Goal: Task Accomplishment & Management: Manage account settings

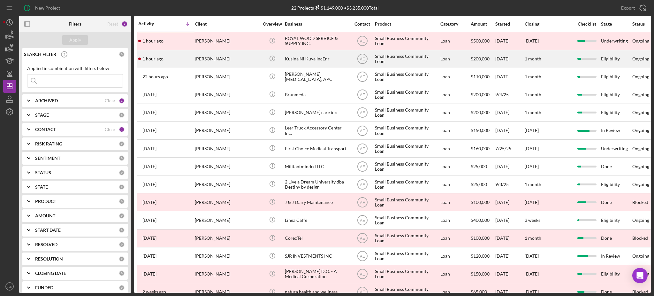
click at [226, 63] on div "[PERSON_NAME]" at bounding box center [227, 58] width 64 height 17
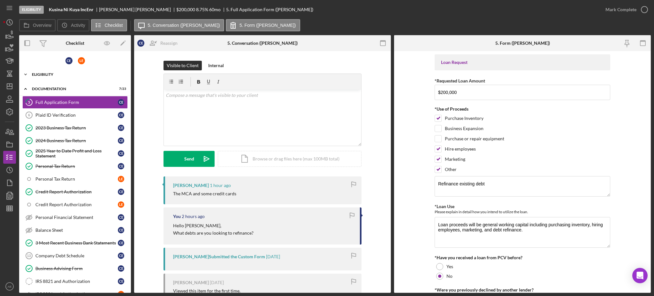
click at [53, 73] on div "Eligibility" at bounding box center [77, 75] width 91 height 4
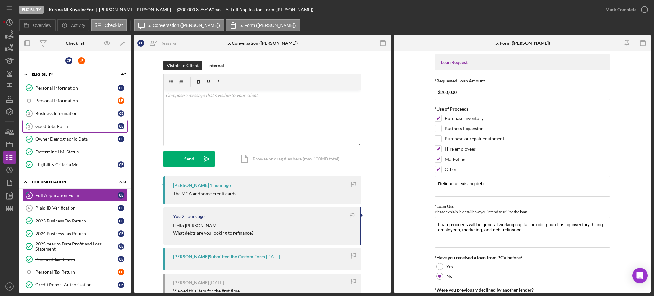
click at [71, 124] on div "Good Jobs Form" at bounding box center [76, 126] width 82 height 5
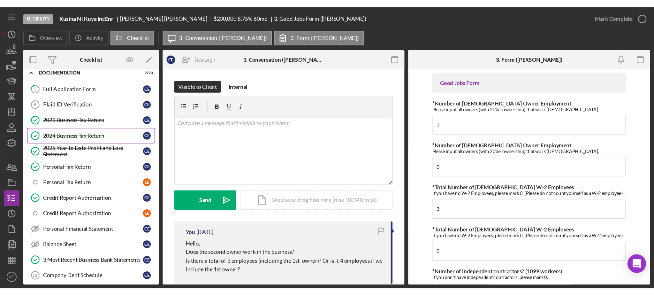
scroll to position [170, 0]
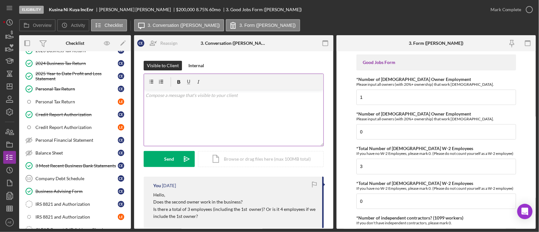
click at [187, 90] on div "v Color teal Color pink Remove color Add row above Add row below Add column bef…" at bounding box center [234, 118] width 180 height 56
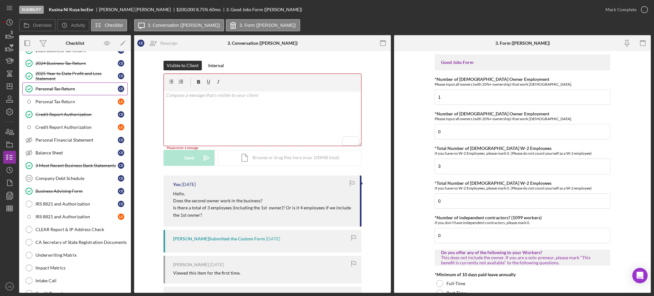
click at [52, 87] on div "Personal Tax Return" at bounding box center [76, 88] width 82 height 5
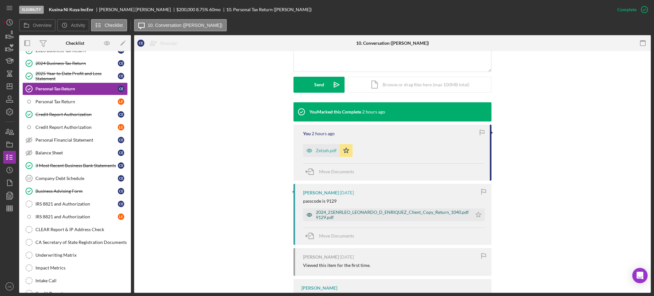
scroll to position [170, 0]
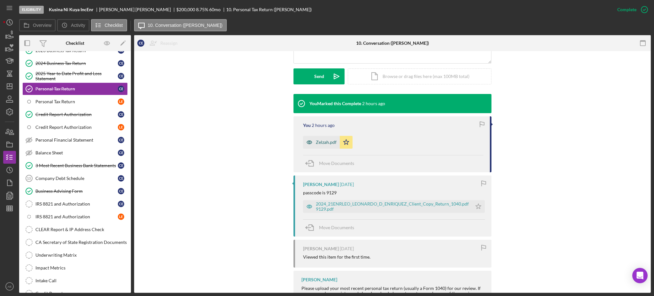
click at [312, 140] on icon "button" at bounding box center [309, 142] width 13 height 13
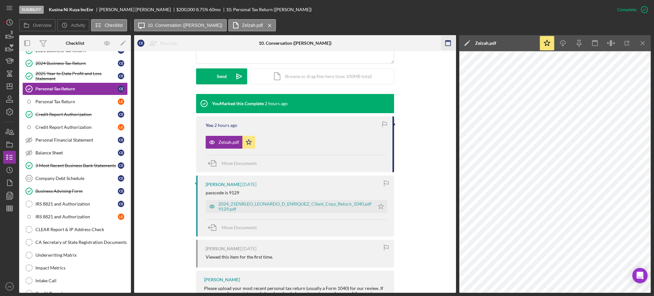
click at [326, 43] on icon "button" at bounding box center [448, 43] width 14 height 14
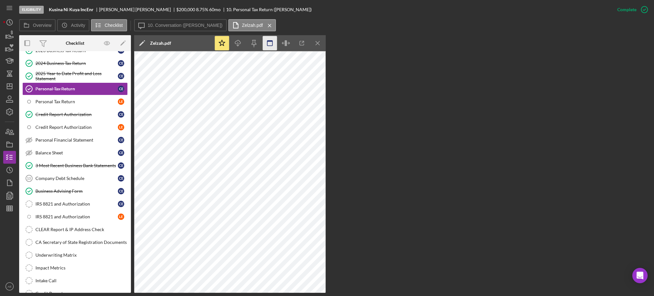
click at [272, 41] on rect "button" at bounding box center [269, 41] width 5 height 1
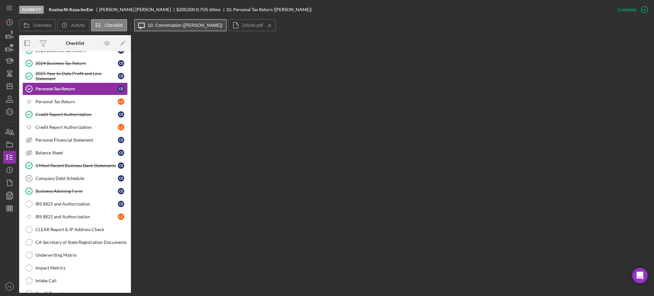
click at [184, 29] on button "Icon/Message 10. Conversation (Cecilia E.)" at bounding box center [180, 25] width 93 height 12
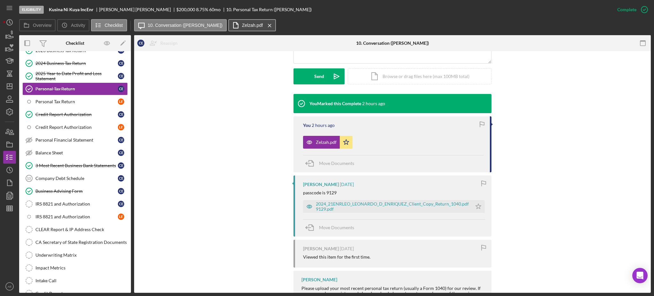
click at [242, 24] on label "Zelzah.pdf" at bounding box center [252, 25] width 21 height 5
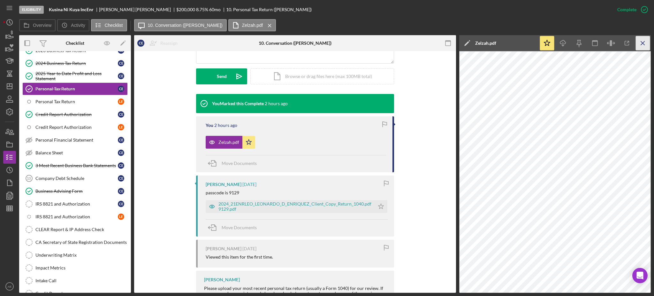
click at [326, 43] on icon "Icon/Menu Close" at bounding box center [643, 43] width 14 height 14
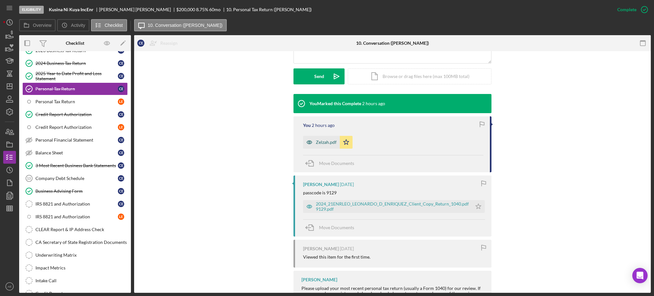
click at [306, 143] on icon "button" at bounding box center [309, 142] width 13 height 13
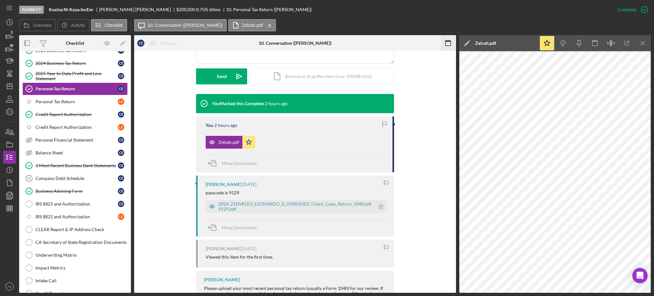
click at [326, 44] on icon "button" at bounding box center [448, 43] width 14 height 14
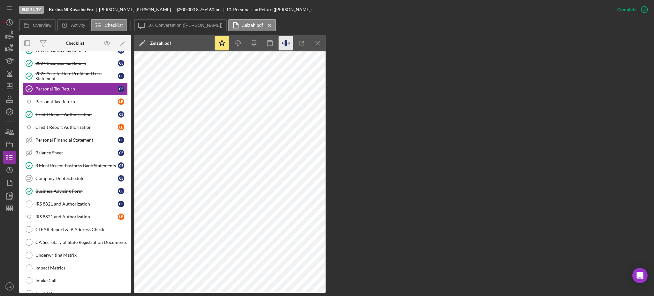
click at [285, 44] on icon "button" at bounding box center [286, 43] width 2 height 6
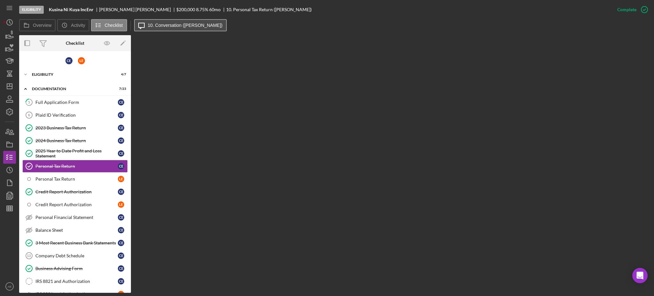
click at [189, 28] on button "Icon/Message 10. Conversation (Cecilia E.)" at bounding box center [180, 25] width 93 height 12
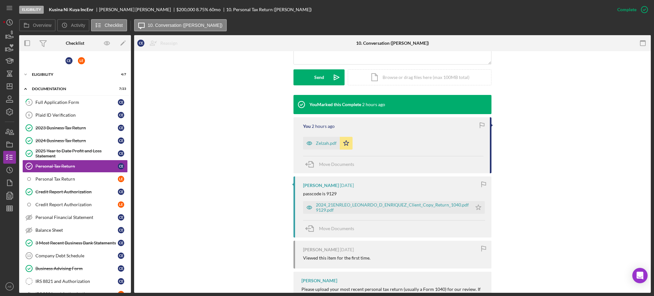
scroll to position [170, 0]
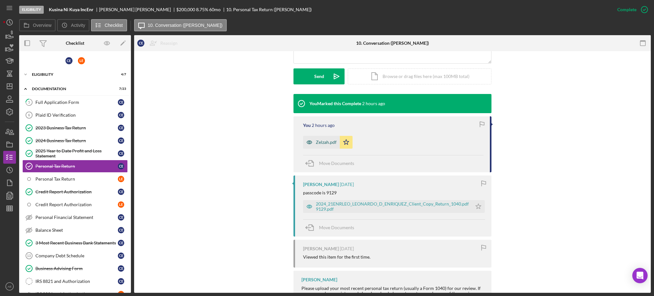
click at [310, 143] on icon "button" at bounding box center [309, 142] width 13 height 13
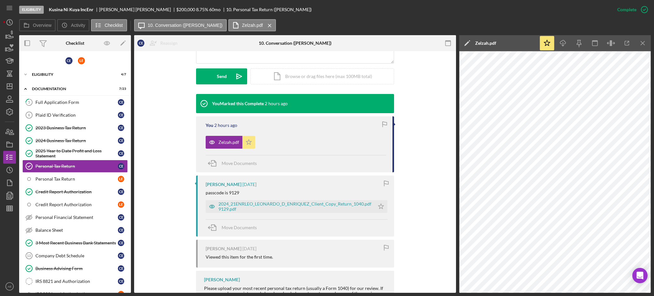
click at [246, 142] on polygon "button" at bounding box center [248, 141] width 5 height 5
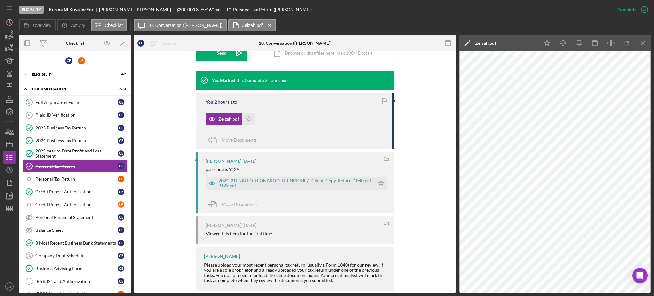
scroll to position [204, 0]
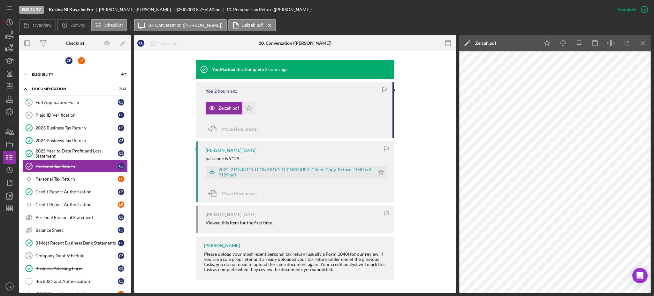
click at [228, 157] on div "passcode is 9129" at bounding box center [223, 158] width 34 height 5
drag, startPoint x: 228, startPoint y: 158, endPoint x: 237, endPoint y: 158, distance: 9.0
click at [237, 158] on div "passcode is 9129" at bounding box center [223, 158] width 34 height 5
copy div "9129"
click at [268, 172] on div "2024_21ENRLEO_LEONARDO_D_ENRIQUEZ_Client_Copy_Return_1040.pdf 9129.pdf" at bounding box center [295, 172] width 153 height 10
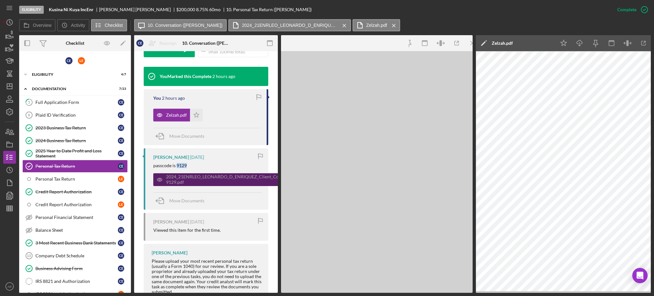
scroll to position [211, 0]
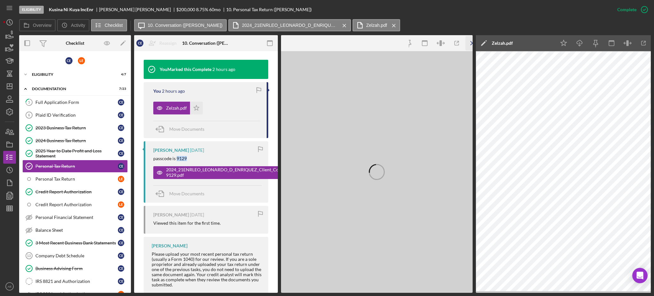
click at [467, 41] on icon "Icon/Menu Close" at bounding box center [473, 43] width 14 height 14
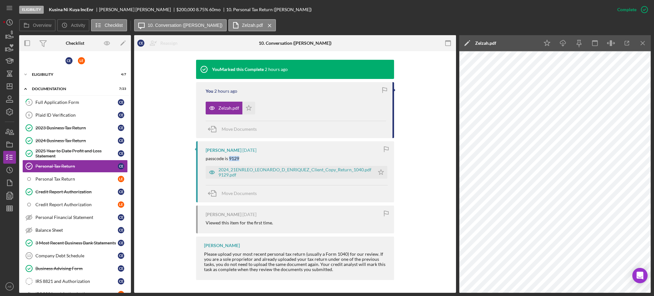
scroll to position [204, 0]
click at [638, 42] on icon "Icon/Menu Close" at bounding box center [643, 43] width 14 height 14
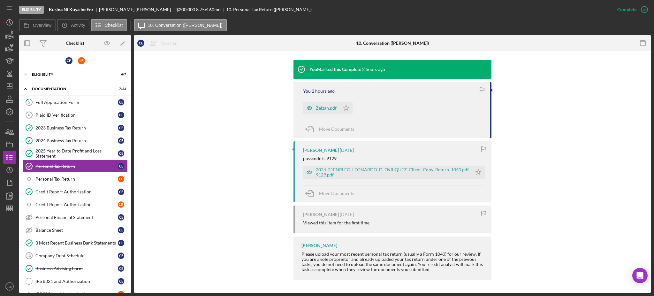
click at [357, 181] on div "Cecilia Enriquez 2 days ago passcode is 9129 2024_21ENRLEO_LEONARDO_D_ENRIQUEZ_…" at bounding box center [393, 171] width 198 height 61
click at [355, 174] on div "2024_21ENRLEO_LEONARDO_D_ENRIQUEZ_Client_Copy_Return_1040.pdf 9129.pdf" at bounding box center [392, 172] width 153 height 10
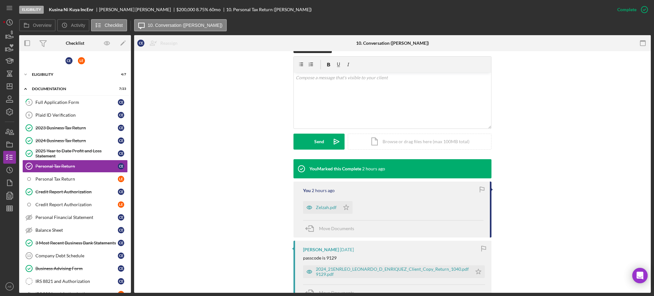
scroll to position [204, 0]
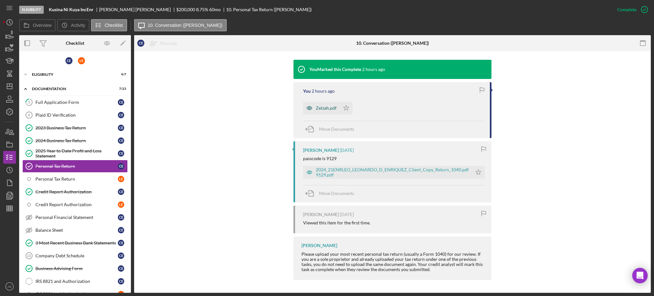
click at [309, 108] on icon "button" at bounding box center [310, 108] width 2 height 2
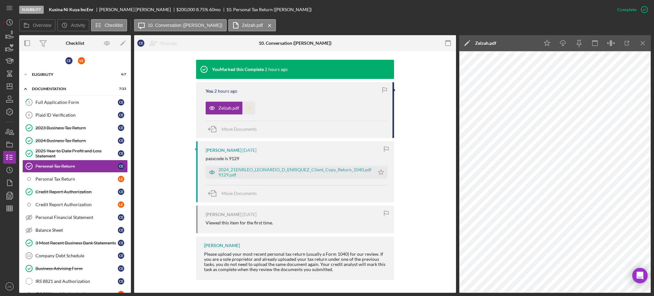
click at [248, 109] on icon "Icon/Star" at bounding box center [248, 108] width 13 height 13
click at [248, 111] on icon "Icon/Star" at bounding box center [248, 108] width 13 height 13
click at [256, 177] on div "2024_21ENRLEO_LEONARDO_D_ENRIQUEZ_Client_Copy_Return_1040.pdf 9129.pdf" at bounding box center [295, 172] width 153 height 10
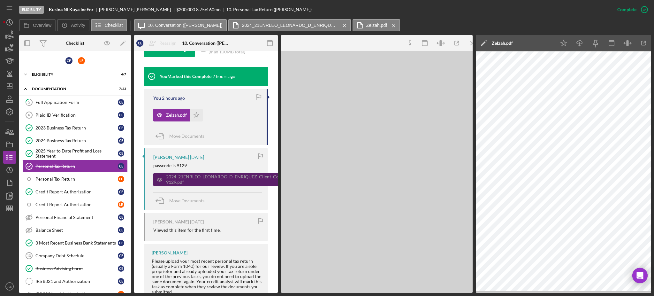
scroll to position [211, 0]
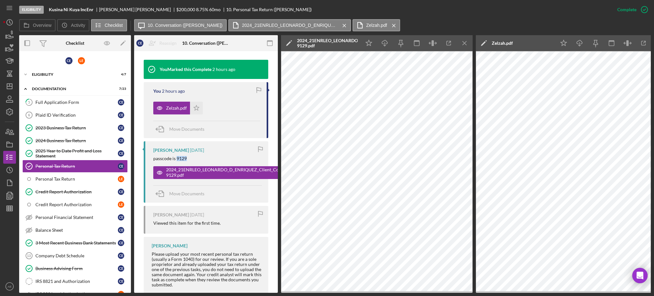
drag, startPoint x: 176, startPoint y: 158, endPoint x: 185, endPoint y: 159, distance: 9.3
click at [185, 159] on div "passcode is 9129" at bounding box center [170, 158] width 34 height 5
copy div "9129"
click at [385, 41] on icon "Icon/Download" at bounding box center [385, 43] width 14 height 14
click at [462, 43] on icon "Icon/Menu Close" at bounding box center [465, 43] width 14 height 14
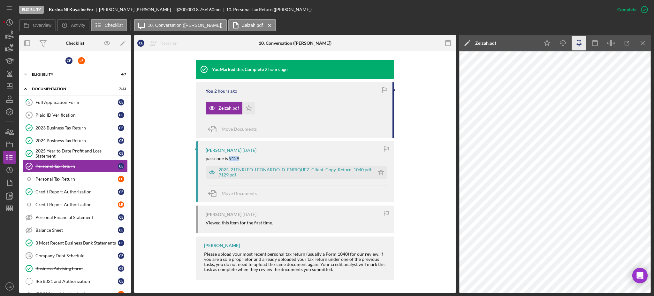
scroll to position [204, 0]
click at [642, 44] on icon "Icon/Menu Close" at bounding box center [643, 43] width 14 height 14
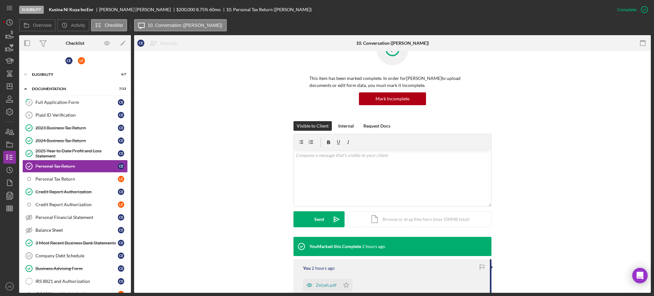
scroll to position [42, 0]
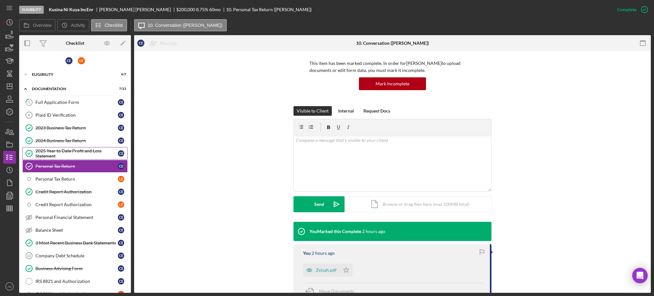
click at [58, 155] on div "2025 Year to Date Profit and Loss Statement" at bounding box center [76, 153] width 82 height 10
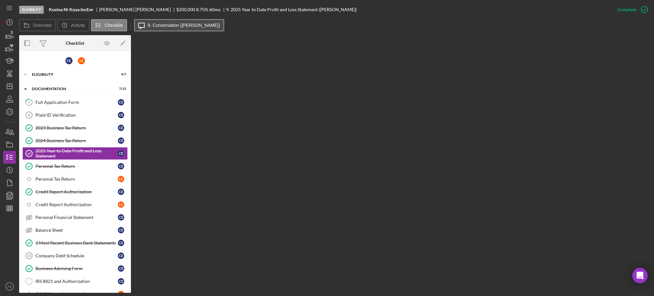
click at [183, 26] on label "9. Conversation (Cecilia E.)" at bounding box center [184, 25] width 72 height 5
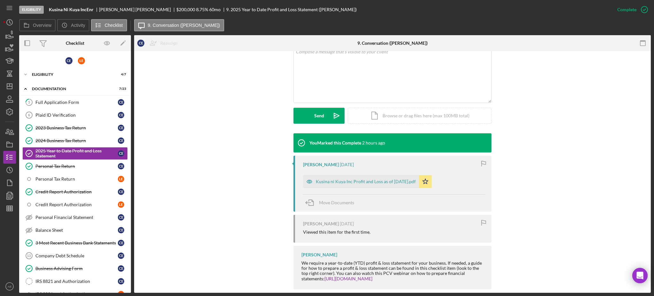
scroll to position [140, 0]
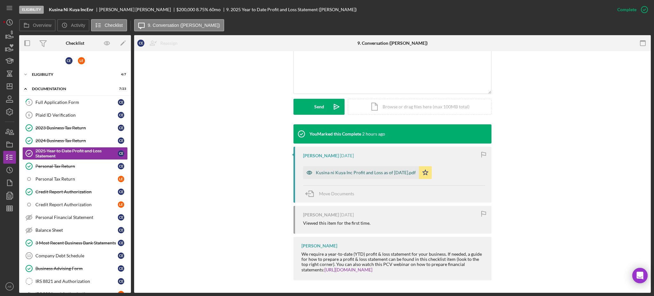
click at [307, 167] on icon "button" at bounding box center [309, 172] width 13 height 13
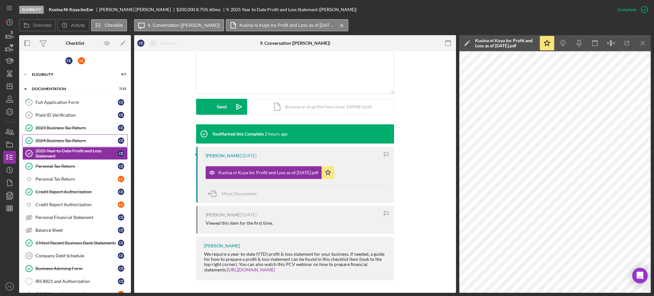
click at [86, 142] on div "2024 Business Tax Return" at bounding box center [76, 140] width 82 height 5
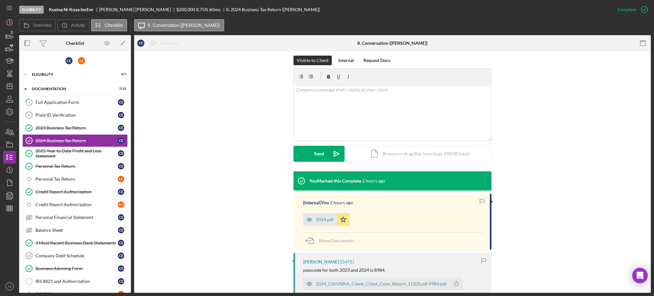
scroll to position [170, 0]
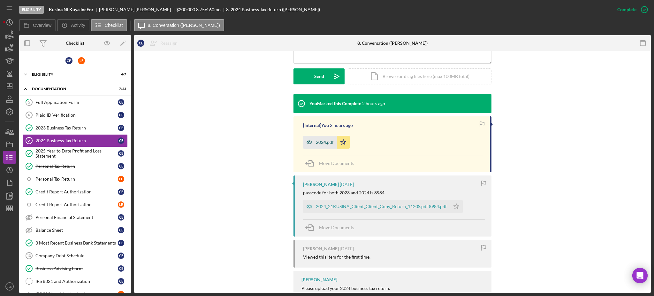
click at [311, 138] on icon "button" at bounding box center [309, 142] width 13 height 13
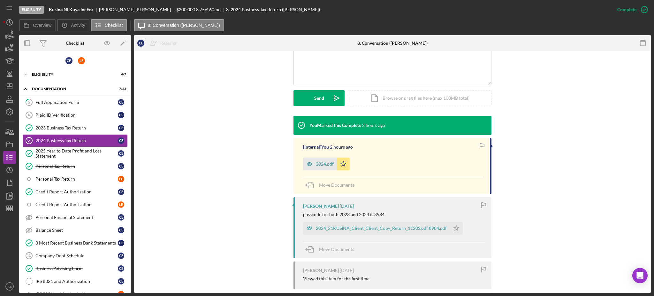
scroll to position [170, 0]
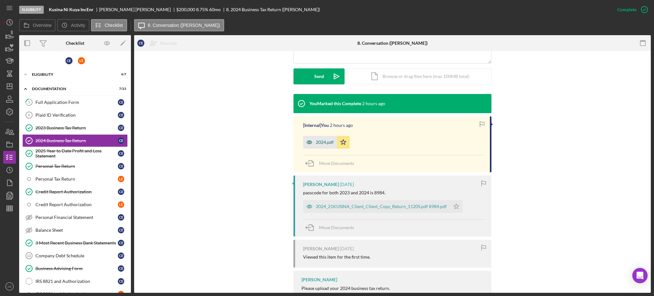
click at [305, 141] on icon "button" at bounding box center [309, 142] width 13 height 13
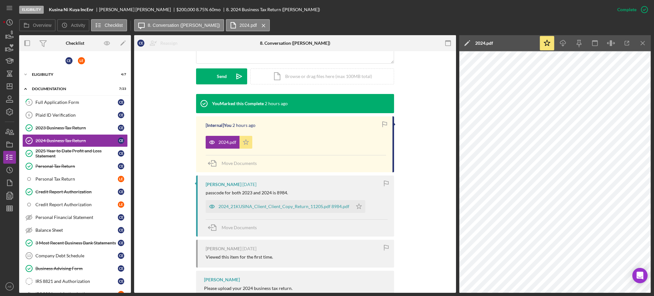
click at [243, 144] on polygon "button" at bounding box center [245, 141] width 5 height 5
click at [627, 9] on div "Mark Incomplete" at bounding box center [620, 9] width 34 height 13
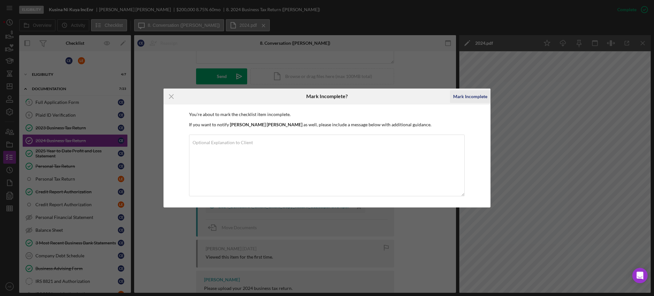
click at [476, 98] on div "Mark Incomplete" at bounding box center [470, 96] width 34 height 13
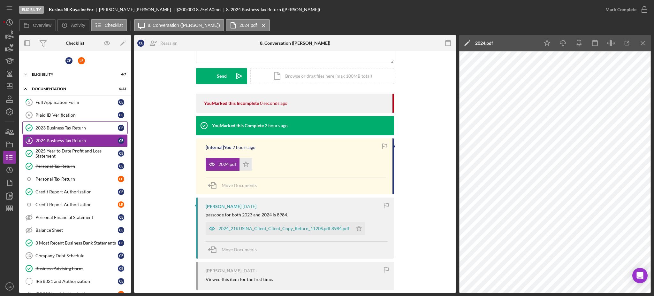
click at [74, 131] on link "2023 Business Tax Return 2023 Business Tax Return C E" at bounding box center [74, 127] width 105 height 13
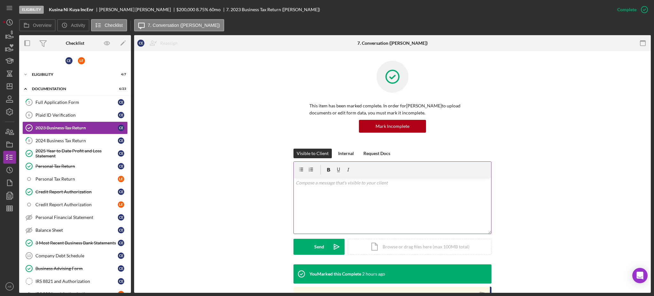
scroll to position [213, 0]
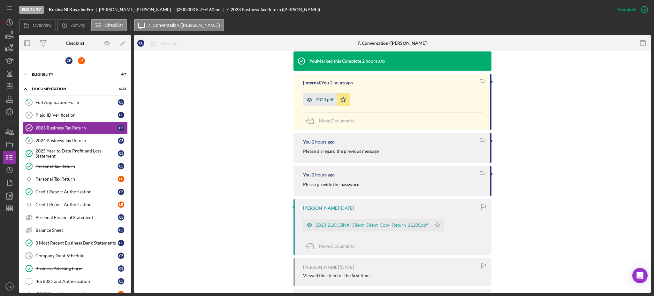
click at [308, 96] on icon "button" at bounding box center [309, 99] width 13 height 13
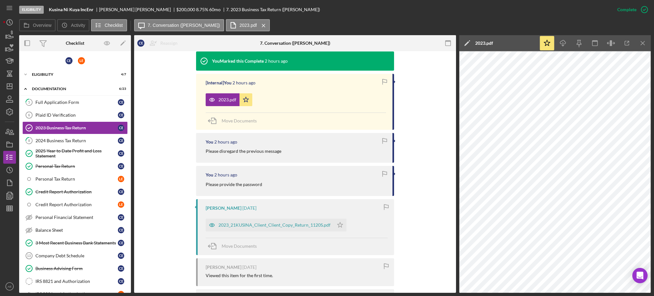
drag, startPoint x: 74, startPoint y: 137, endPoint x: 212, endPoint y: 157, distance: 139.1
click at [74, 137] on link "8 2024 Business Tax Return C E" at bounding box center [74, 140] width 105 height 13
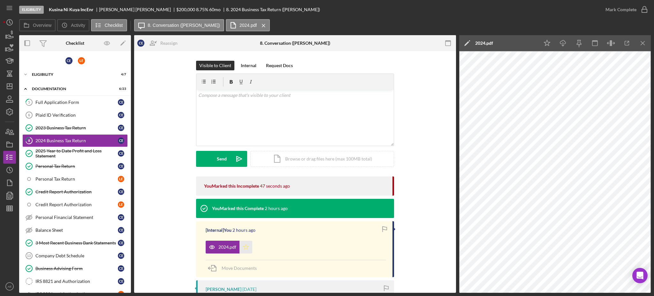
click at [245, 249] on icon "Icon/Star" at bounding box center [246, 247] width 13 height 13
click at [617, 13] on div "Mark Complete" at bounding box center [621, 9] width 31 height 13
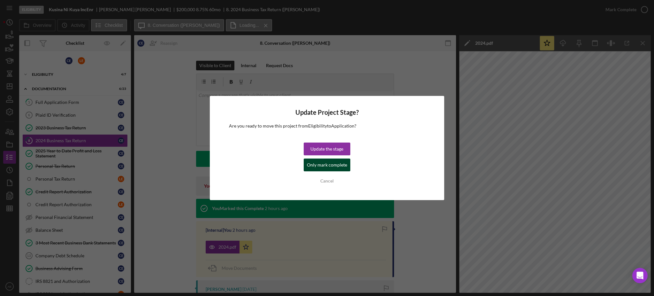
click at [324, 167] on div "Only mark complete" at bounding box center [327, 164] width 40 height 13
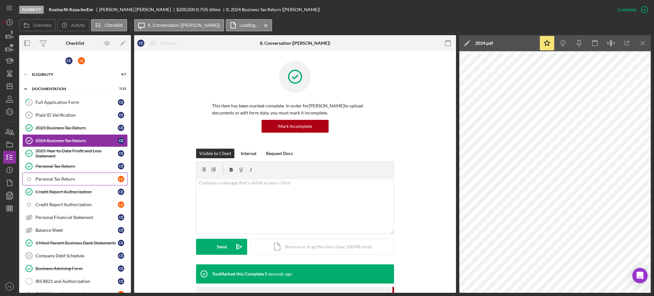
drag, startPoint x: 83, startPoint y: 179, endPoint x: 103, endPoint y: 173, distance: 20.9
click at [83, 179] on div "Personal Tax Return" at bounding box center [76, 178] width 82 height 5
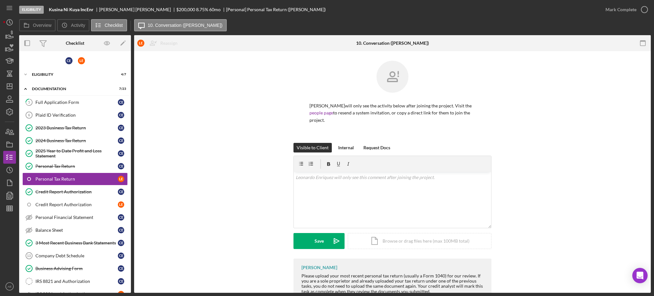
click at [619, 2] on div "Mark Complete" at bounding box center [625, 9] width 52 height 19
click at [634, 7] on div "Mark Complete" at bounding box center [621, 9] width 31 height 13
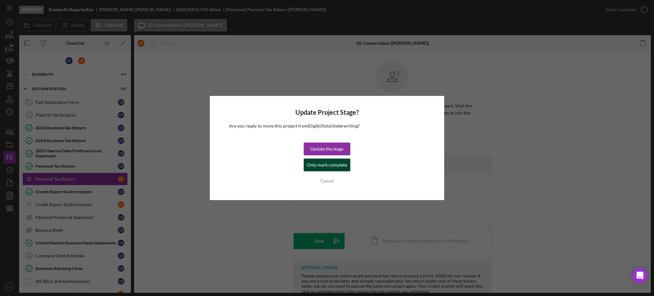
click at [312, 168] on div "Only mark complete" at bounding box center [327, 164] width 40 height 13
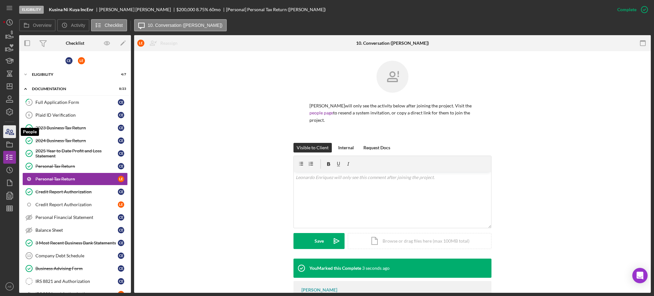
click at [8, 135] on icon "button" at bounding box center [10, 132] width 16 height 16
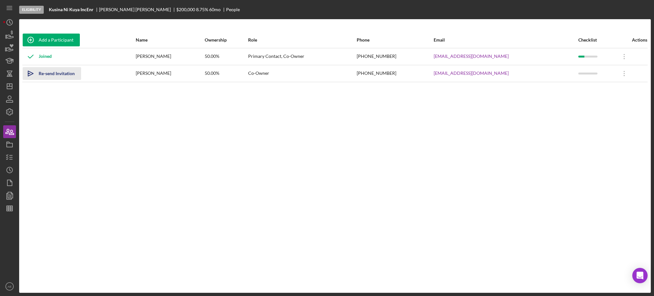
click at [59, 72] on div "Re-send Invitation" at bounding box center [57, 73] width 36 height 13
